Goal: Task Accomplishment & Management: Use online tool/utility

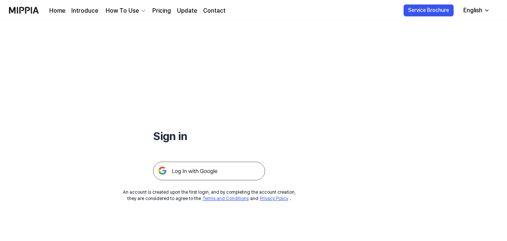
scroll to position [72, 0]
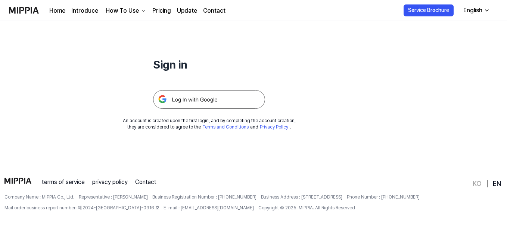
click at [245, 149] on div "Sign in An account is created upon the first login, and by completing the accou…" at bounding box center [253, 59] width 507 height 221
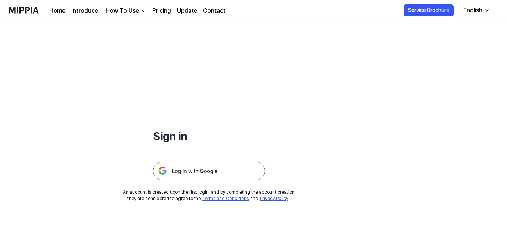
click at [214, 165] on img at bounding box center [209, 171] width 112 height 19
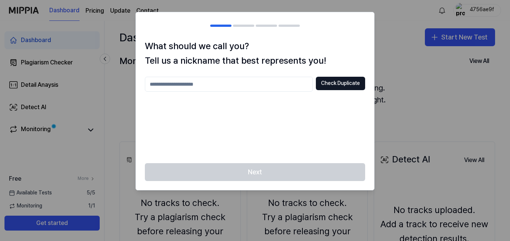
click at [205, 91] on input "text" at bounding box center [229, 84] width 168 height 15
click at [355, 31] on h2 at bounding box center [255, 25] width 238 height 27
click at [224, 83] on input "text" at bounding box center [229, 84] width 168 height 15
type input "***"
click at [227, 88] on input "***" at bounding box center [229, 84] width 168 height 15
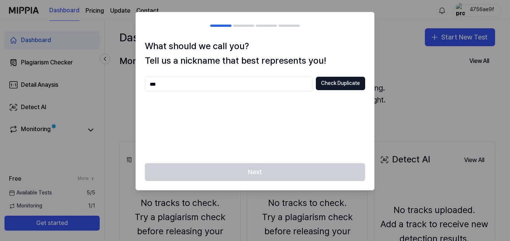
click at [290, 125] on div "*** Check Duplicate" at bounding box center [255, 116] width 220 height 78
click at [340, 81] on button "Check Duplicate" at bounding box center [340, 83] width 49 height 13
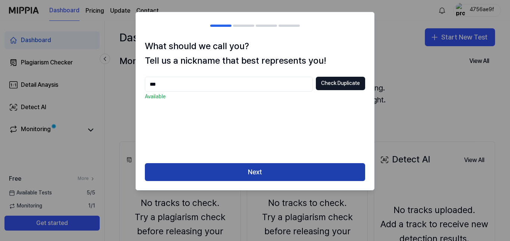
click at [222, 173] on button "Next" at bounding box center [255, 172] width 220 height 18
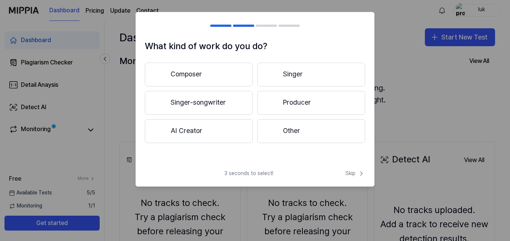
click at [308, 140] on button "Other" at bounding box center [311, 131] width 108 height 24
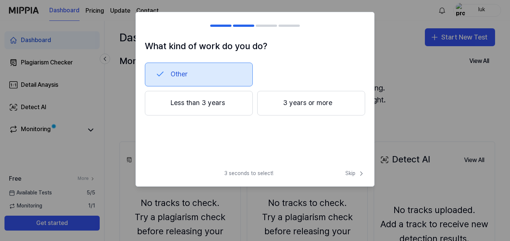
click at [202, 103] on button "Less than 3 years" at bounding box center [199, 103] width 108 height 25
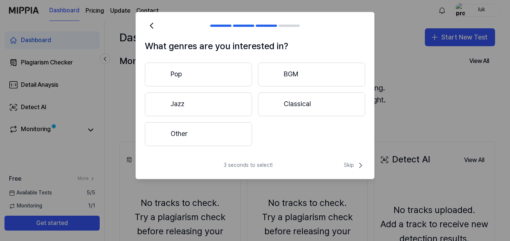
click at [213, 140] on button "Other" at bounding box center [198, 134] width 107 height 24
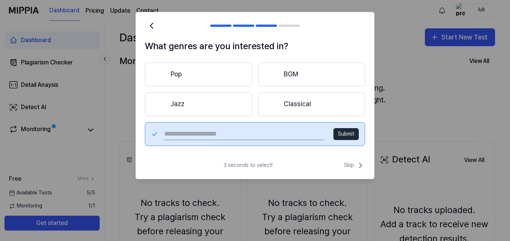
click at [148, 78] on button "Pop" at bounding box center [198, 75] width 107 height 24
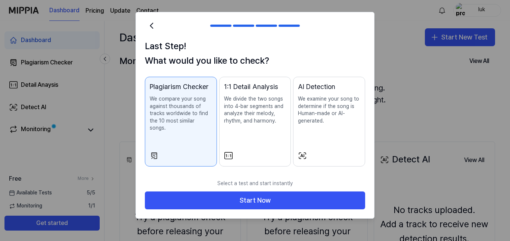
click at [149, 35] on h2 at bounding box center [255, 25] width 238 height 27
click at [403, 69] on div at bounding box center [255, 120] width 510 height 241
click at [151, 24] on icon at bounding box center [151, 25] width 3 height 5
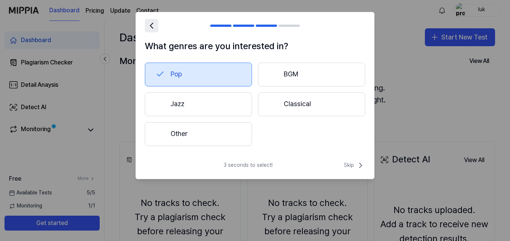
click at [151, 24] on icon at bounding box center [151, 25] width 3 height 5
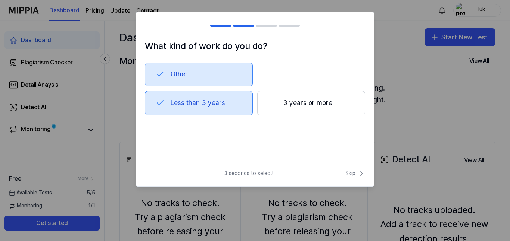
click at [151, 24] on div at bounding box center [149, 25] width 9 height 9
